Goal: Information Seeking & Learning: Check status

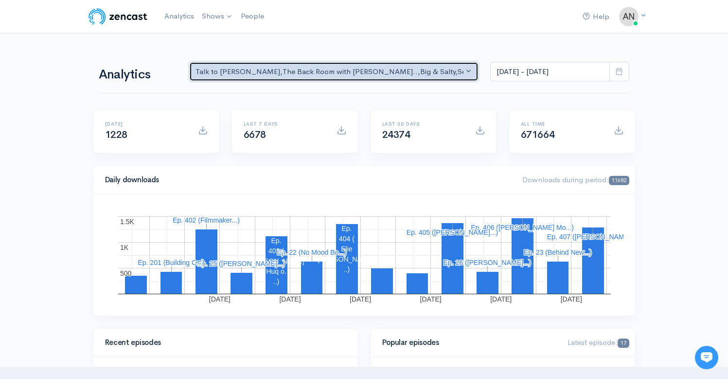
click at [324, 66] on button "Talk to [PERSON_NAME] , The Back Room with [PERSON_NAME].. , Big & Salty , Seri…" at bounding box center [334, 72] width 290 height 20
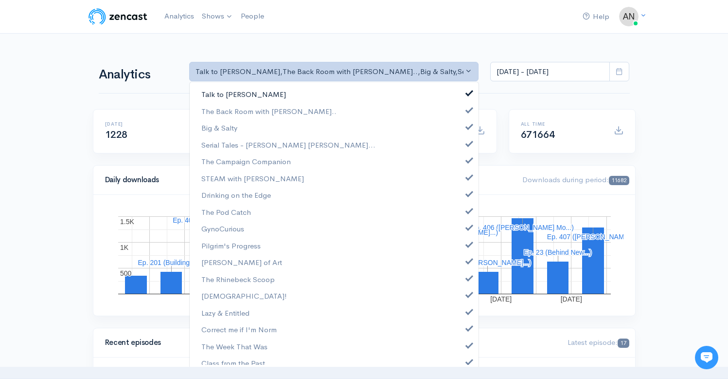
click at [465, 95] on link "Talk to [PERSON_NAME]" at bounding box center [334, 94] width 289 height 17
select select "10316"
click at [462, 130] on link "Big & Salty" at bounding box center [334, 127] width 289 height 17
click at [468, 145] on span at bounding box center [470, 142] width 4 height 7
click at [462, 166] on link "The Campaign Companion" at bounding box center [334, 161] width 289 height 17
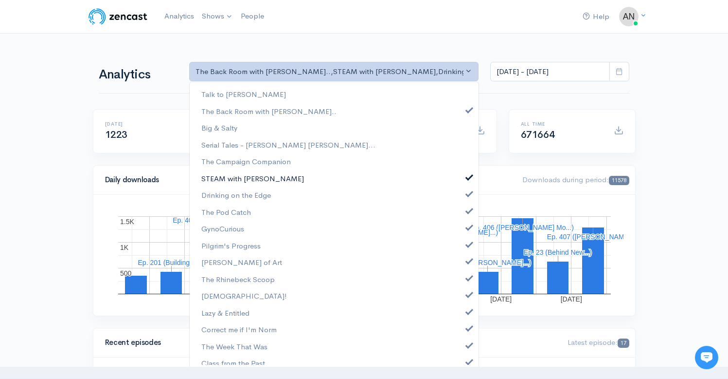
click at [468, 179] on span at bounding box center [470, 175] width 4 height 7
click at [468, 196] on span at bounding box center [470, 192] width 4 height 7
click at [468, 208] on span at bounding box center [470, 209] width 4 height 7
click at [468, 226] on span at bounding box center [470, 225] width 4 height 7
click at [468, 241] on span at bounding box center [470, 242] width 4 height 7
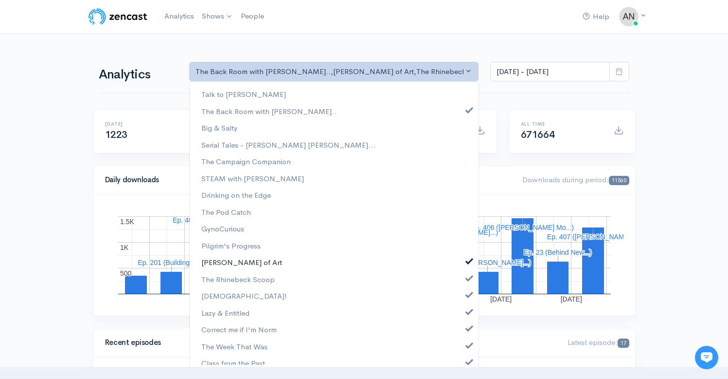
click at [468, 263] on span at bounding box center [470, 259] width 4 height 7
click at [468, 278] on span at bounding box center [470, 276] width 4 height 7
click at [468, 296] on span at bounding box center [470, 293] width 4 height 7
click at [468, 309] on span at bounding box center [470, 310] width 4 height 7
click at [468, 328] on span at bounding box center [470, 326] width 4 height 7
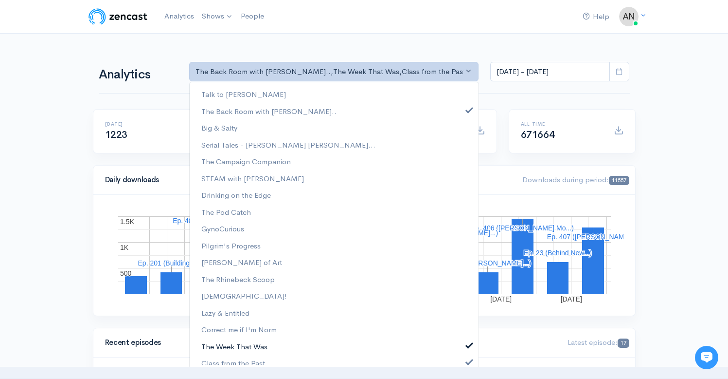
click at [462, 348] on link "The Week That Was" at bounding box center [334, 346] width 289 height 17
click at [468, 359] on span at bounding box center [470, 360] width 4 height 7
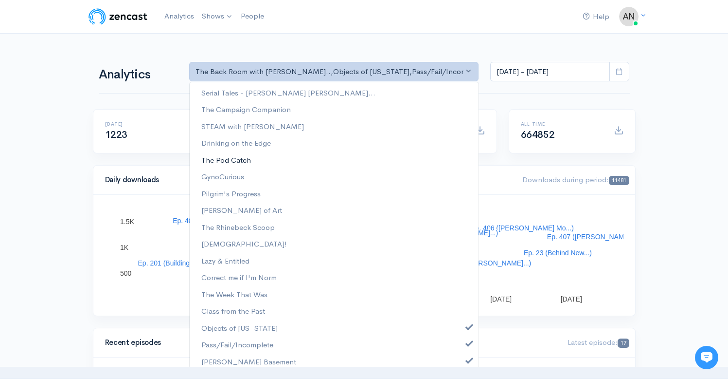
scroll to position [125, 0]
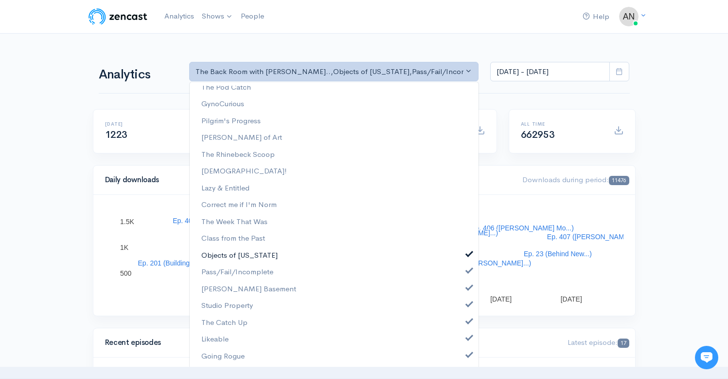
click at [468, 254] on span at bounding box center [470, 252] width 4 height 7
click at [460, 266] on link "Pass/Fail/Incomplete" at bounding box center [334, 271] width 289 height 17
click at [468, 288] on span at bounding box center [470, 286] width 4 height 7
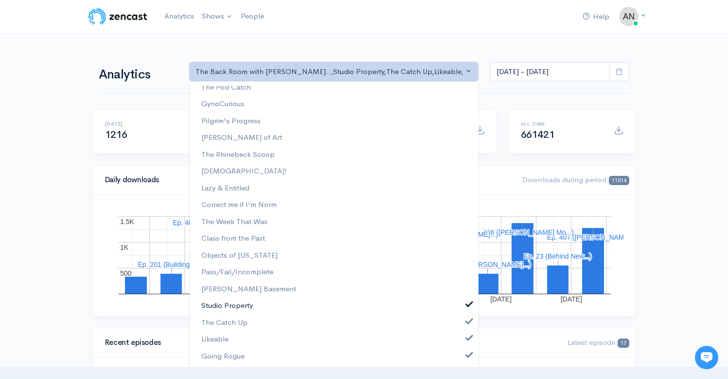
click at [468, 305] on span at bounding box center [470, 302] width 4 height 7
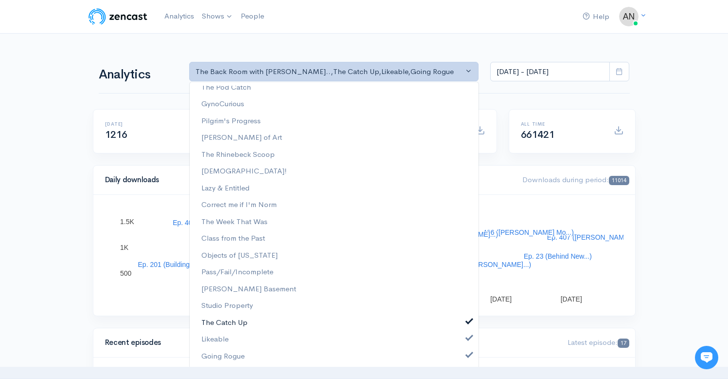
click at [461, 326] on link "The Catch Up" at bounding box center [334, 322] width 289 height 17
click at [464, 347] on ul "Talk to [PERSON_NAME] The Back Room with [PERSON_NAME].. Big & Salty Serial Tal…" at bounding box center [334, 162] width 289 height 403
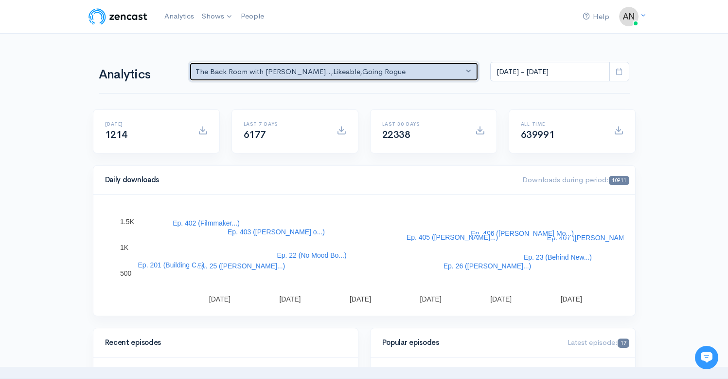
click at [403, 74] on div "The Back Room with Andy O... , Likeable , Going Rogue" at bounding box center [330, 71] width 269 height 11
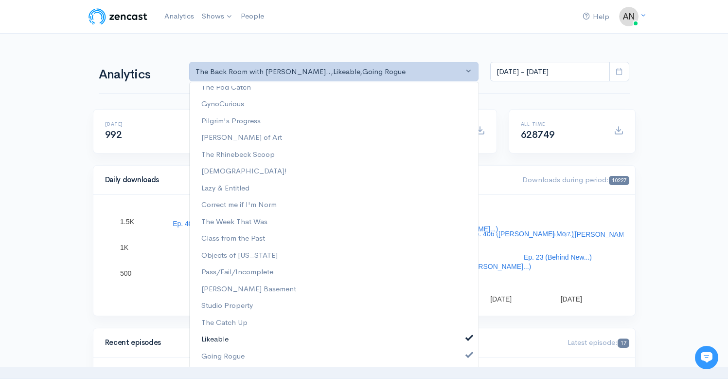
click at [468, 336] on span at bounding box center [470, 336] width 4 height 7
click at [468, 355] on span at bounding box center [470, 353] width 4 height 7
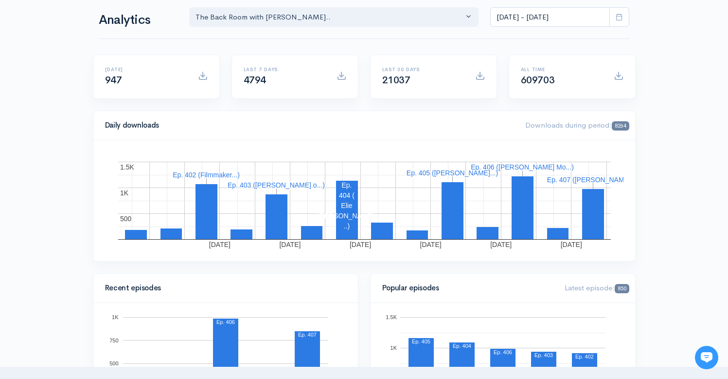
scroll to position [5, 0]
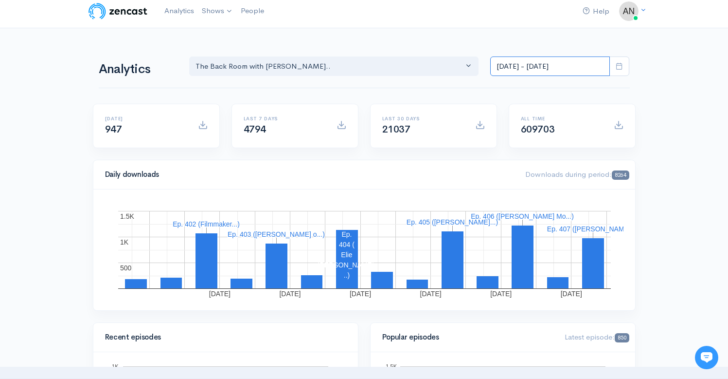
click at [551, 65] on input "[DATE] - [DATE]" at bounding box center [550, 66] width 120 height 20
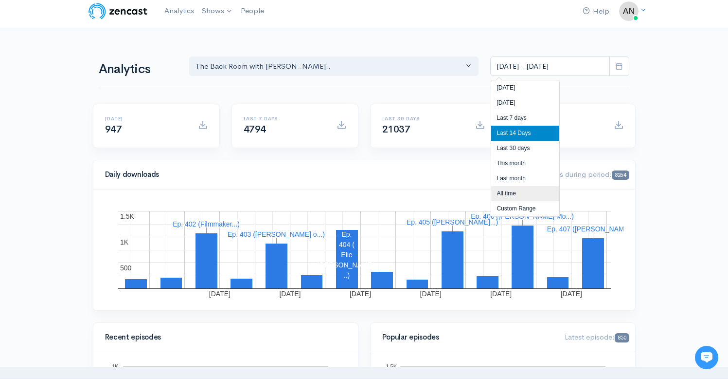
click at [512, 194] on li "All time" at bounding box center [525, 193] width 68 height 15
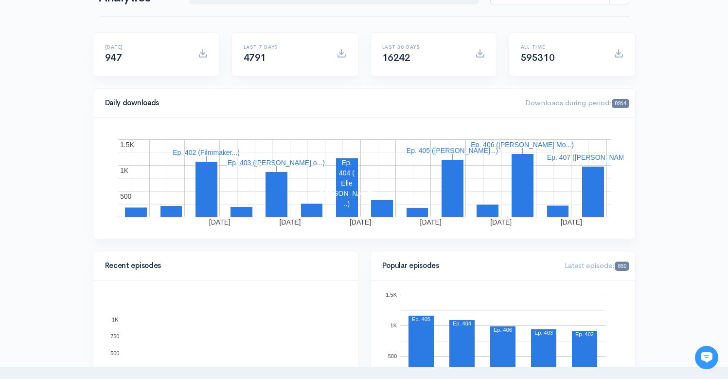
scroll to position [0, 0]
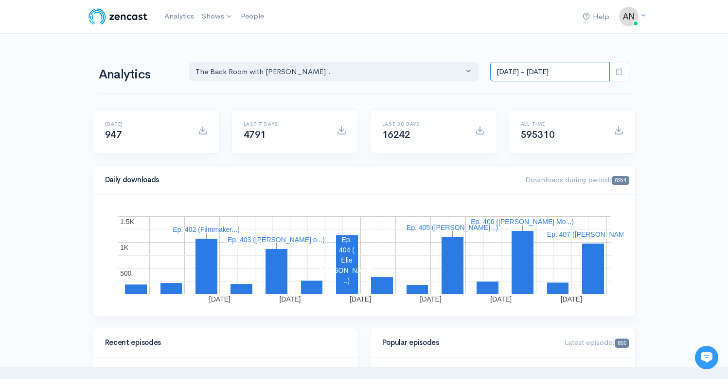
click at [549, 71] on input "[DATE] - [DATE]" at bounding box center [550, 72] width 120 height 20
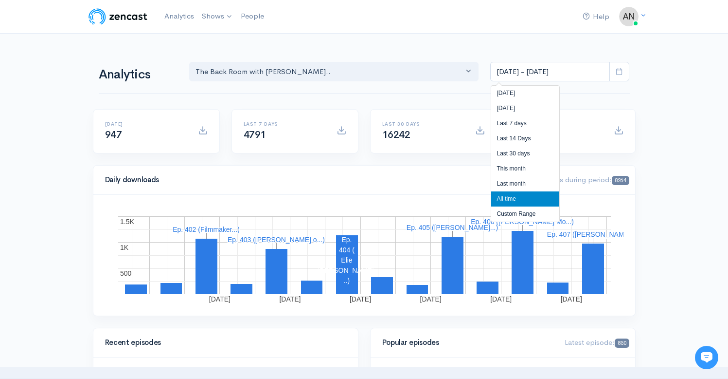
click at [507, 199] on li "All time" at bounding box center [525, 198] width 68 height 15
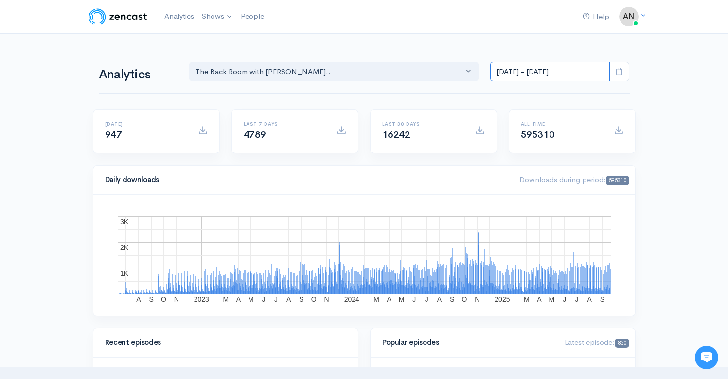
click at [547, 78] on input "[DATE] - [DATE]" at bounding box center [550, 72] width 120 height 20
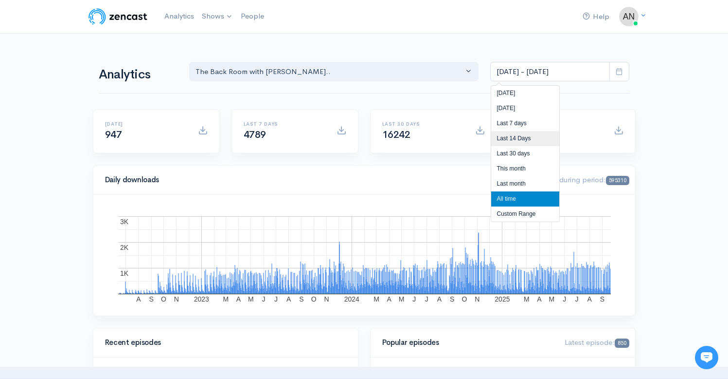
click at [520, 144] on li "Last 14 Days" at bounding box center [525, 138] width 68 height 15
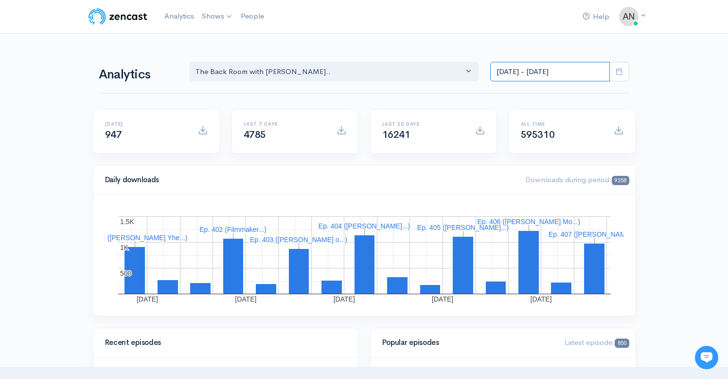
click at [530, 69] on input "[DATE] - [DATE]" at bounding box center [550, 72] width 120 height 20
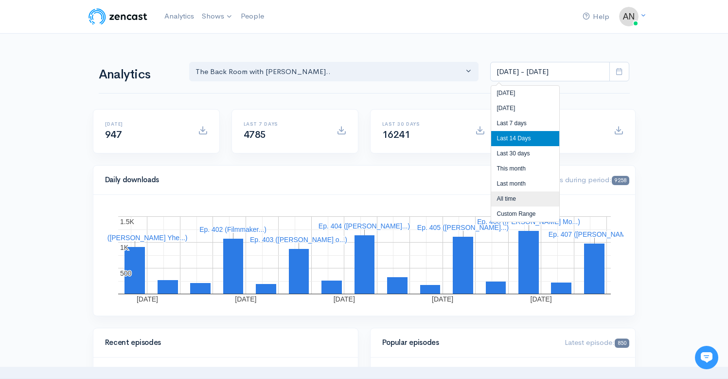
click at [507, 199] on li "All time" at bounding box center [525, 198] width 68 height 15
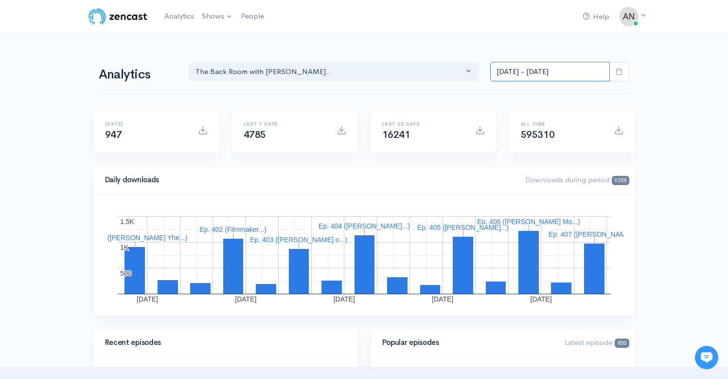
click at [527, 72] on input "[DATE] - [DATE]" at bounding box center [550, 72] width 120 height 20
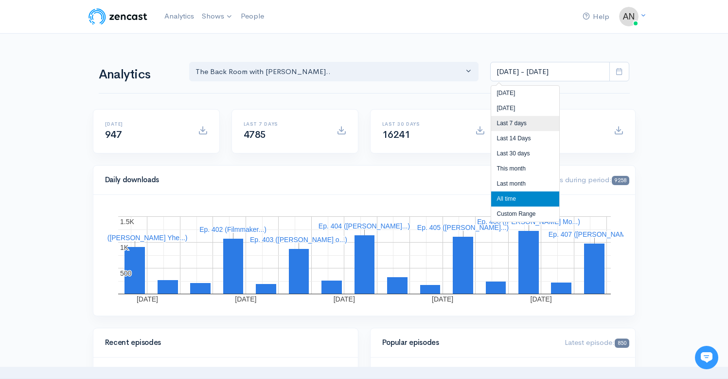
click at [508, 124] on li "Last 7 days" at bounding box center [525, 123] width 68 height 15
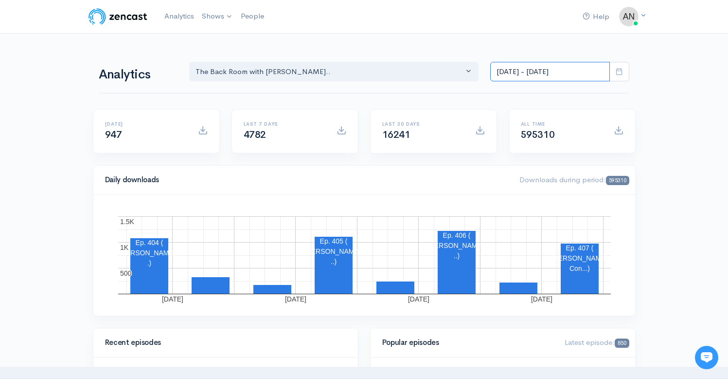
click at [546, 70] on input "Sep 14, 2025 - Sep 20, 2025" at bounding box center [550, 72] width 120 height 20
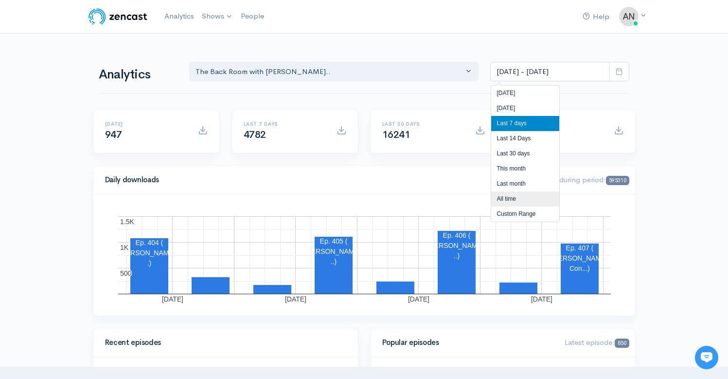
click at [509, 198] on li "All time" at bounding box center [525, 198] width 68 height 15
type input "[DATE] - [DATE]"
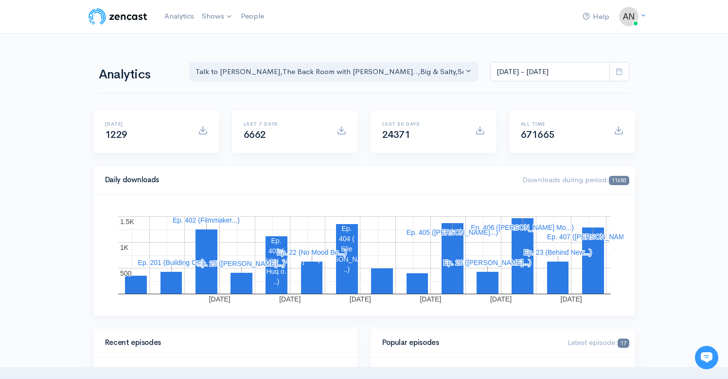
scroll to position [255, 0]
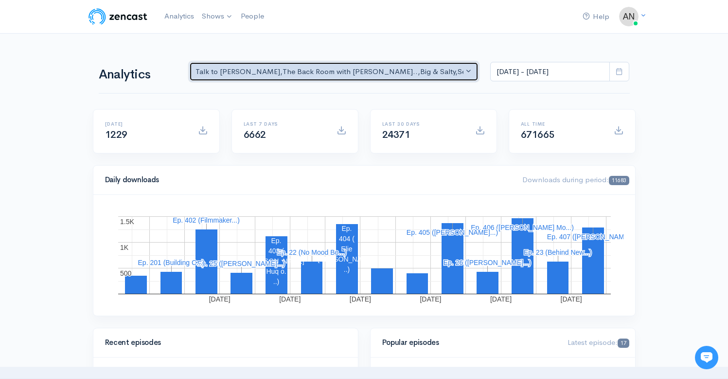
click at [397, 71] on div "Talk to [PERSON_NAME] , The Back Room with [PERSON_NAME].. , Big & Salty , Seri…" at bounding box center [330, 71] width 269 height 11
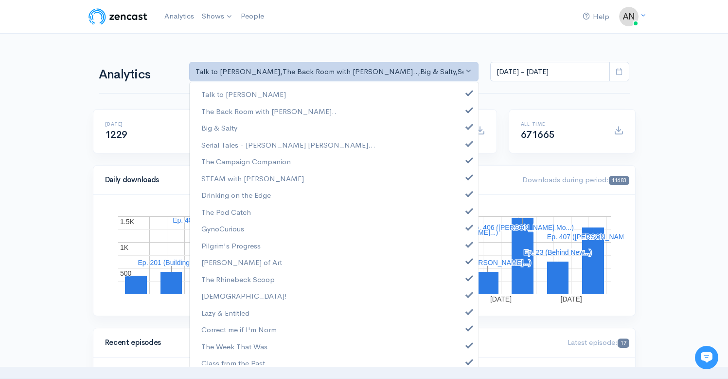
scroll to position [0, 0]
click at [468, 93] on span at bounding box center [470, 91] width 4 height 7
select select "10316"
click at [465, 133] on link "Big & Salty" at bounding box center [334, 127] width 289 height 17
click at [468, 142] on span at bounding box center [470, 142] width 4 height 7
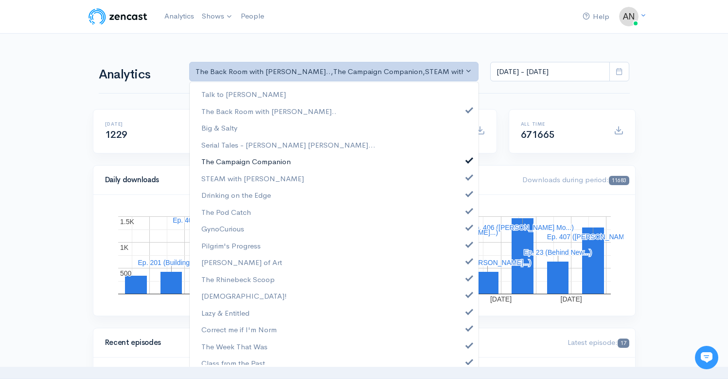
click at [468, 162] on span at bounding box center [470, 158] width 4 height 7
click at [468, 173] on span at bounding box center [470, 175] width 4 height 7
click at [468, 192] on span at bounding box center [470, 192] width 4 height 7
click at [463, 216] on link "The Pod Catch" at bounding box center [334, 211] width 289 height 17
click at [468, 228] on span at bounding box center [470, 225] width 4 height 7
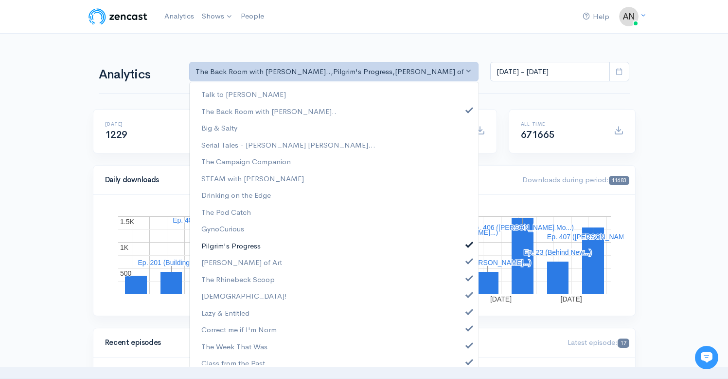
click at [468, 244] on span at bounding box center [470, 242] width 4 height 7
click at [468, 258] on span at bounding box center [470, 259] width 4 height 7
click at [468, 278] on span at bounding box center [470, 276] width 4 height 7
click at [468, 295] on span at bounding box center [470, 293] width 4 height 7
click at [468, 311] on span at bounding box center [470, 310] width 4 height 7
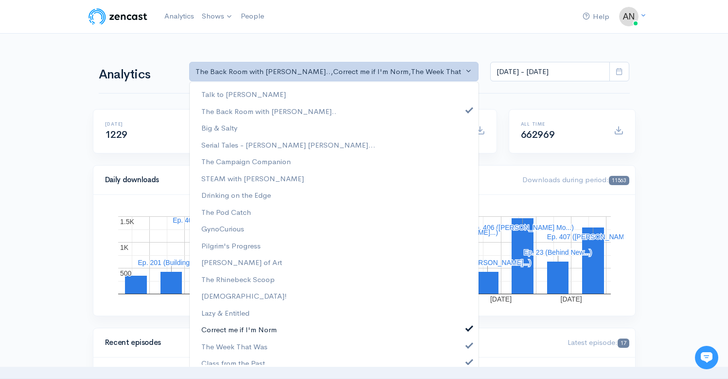
click at [468, 330] on span at bounding box center [470, 326] width 4 height 7
click at [468, 345] on span at bounding box center [470, 343] width 4 height 7
click at [468, 360] on span at bounding box center [470, 360] width 4 height 7
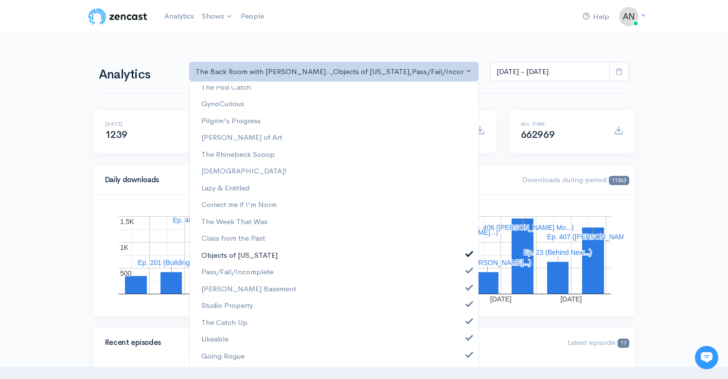
click at [468, 253] on span at bounding box center [470, 252] width 4 height 7
click at [461, 281] on link "[PERSON_NAME] Basement" at bounding box center [334, 288] width 289 height 17
click at [468, 271] on span at bounding box center [470, 269] width 4 height 7
click at [468, 306] on span at bounding box center [470, 302] width 4 height 7
click at [468, 319] on span at bounding box center [470, 319] width 4 height 7
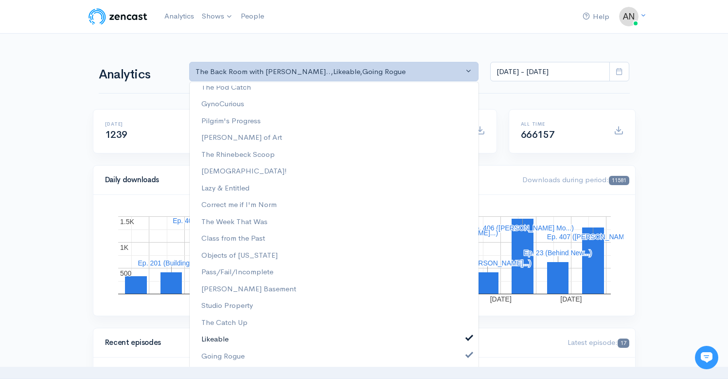
click at [468, 340] on span at bounding box center [470, 336] width 4 height 7
click at [468, 356] on span at bounding box center [470, 353] width 4 height 7
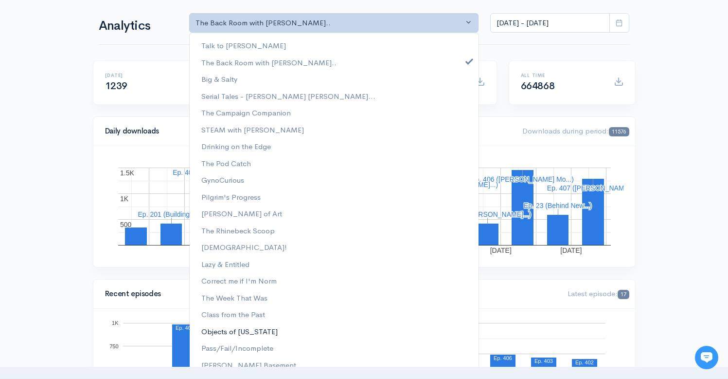
scroll to position [0, 0]
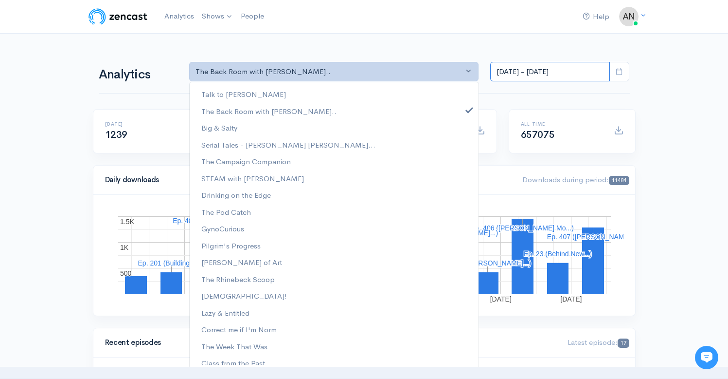
click at [552, 71] on input "[DATE] - [DATE]" at bounding box center [550, 72] width 120 height 20
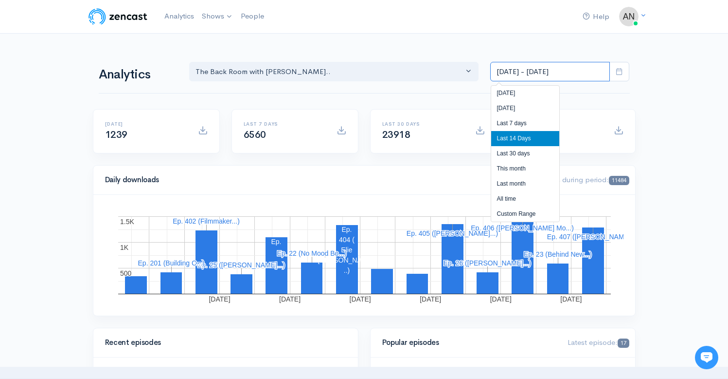
click at [552, 71] on input "[DATE] - [DATE]" at bounding box center [550, 72] width 120 height 20
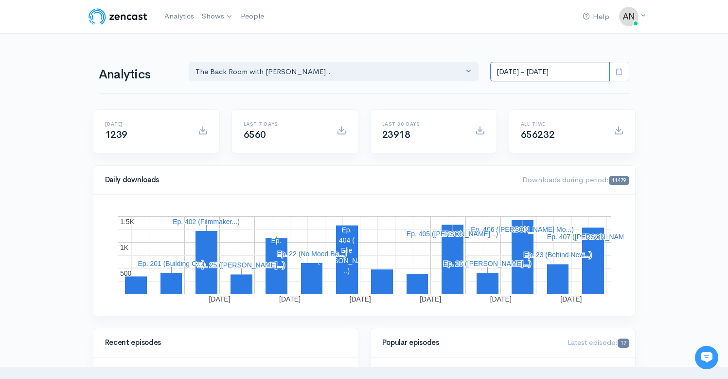
click at [552, 71] on input "[DATE] - [DATE]" at bounding box center [550, 72] width 120 height 20
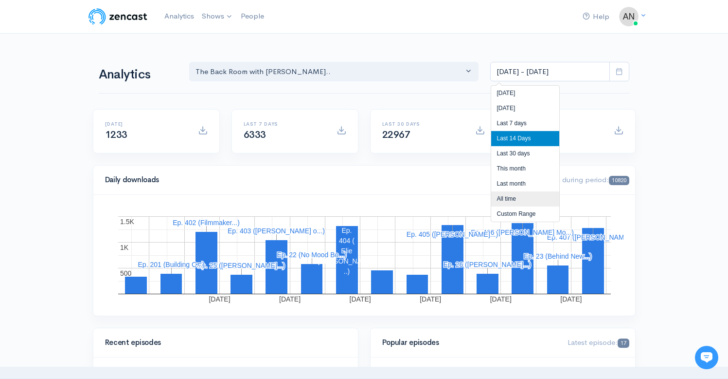
click at [507, 198] on li "All time" at bounding box center [525, 198] width 68 height 15
type input "[DATE] - [DATE]"
